Goal: Transaction & Acquisition: Obtain resource

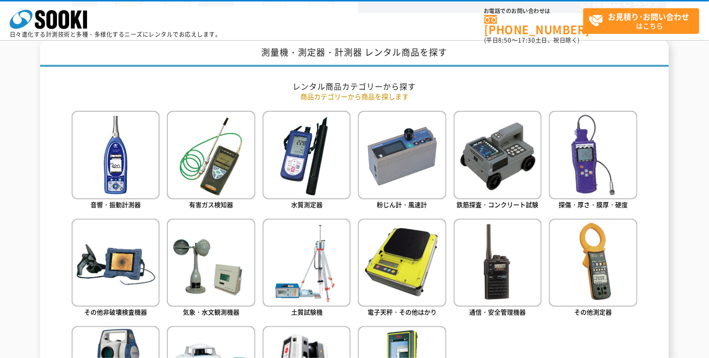
scroll to position [435, 0]
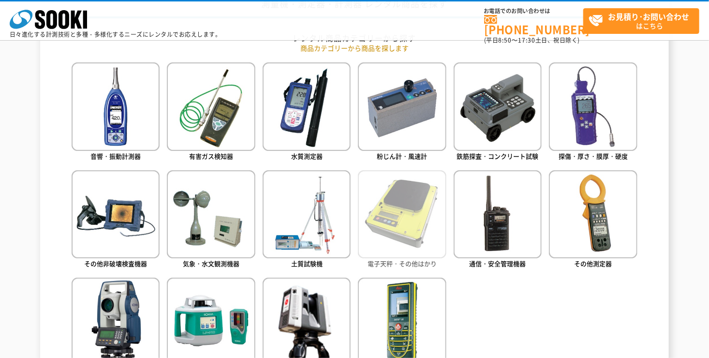
click at [433, 249] on img at bounding box center [402, 214] width 88 height 88
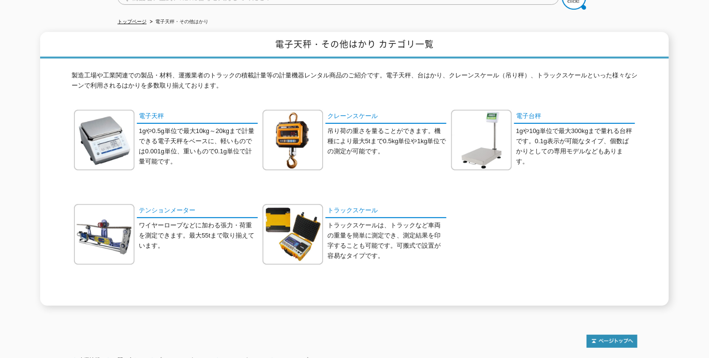
scroll to position [97, 0]
click at [308, 211] on img at bounding box center [293, 234] width 60 height 60
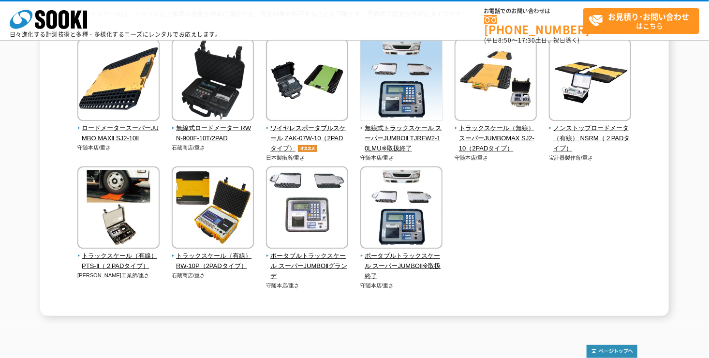
scroll to position [97, 0]
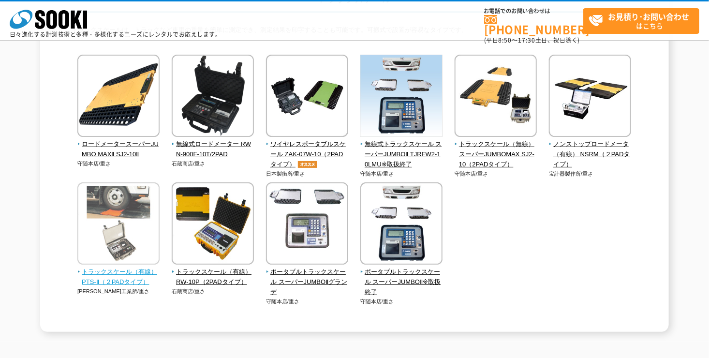
click at [110, 286] on span "トラックスケール（有線） PTS-Ⅱ（２PADタイプ）" at bounding box center [118, 277] width 83 height 20
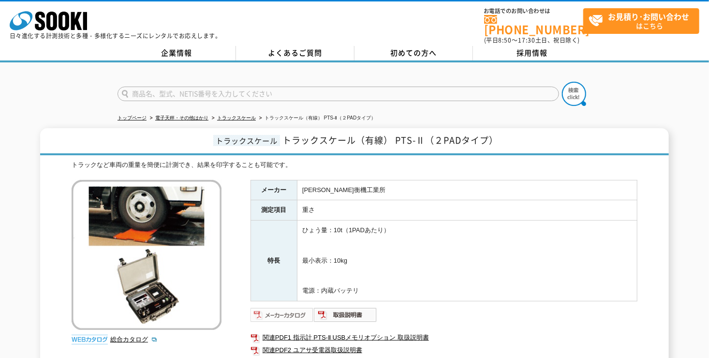
click at [284, 309] on img at bounding box center [282, 314] width 63 height 15
